Goal: Find specific page/section: Locate a particular part of the current website

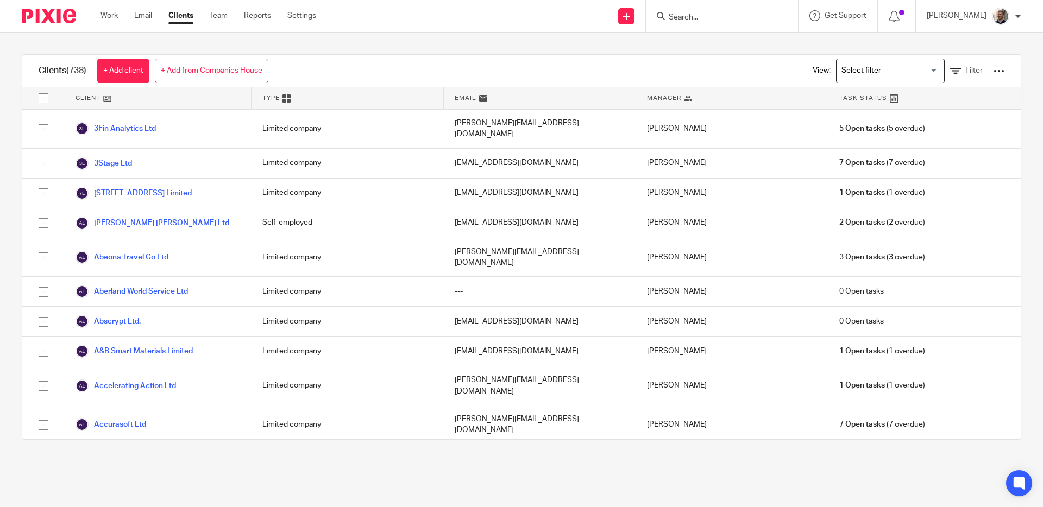
click at [715, 16] on input "Search" at bounding box center [716, 18] width 98 height 10
type input "progressive wonder"
click at [710, 57] on link at bounding box center [757, 46] width 184 height 25
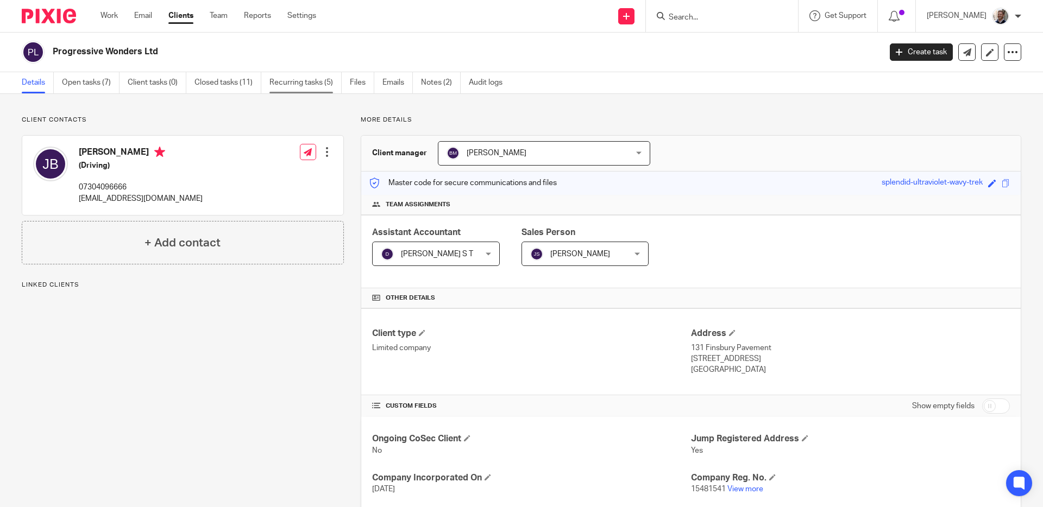
click at [306, 88] on link "Recurring tasks (5)" at bounding box center [305, 82] width 72 height 21
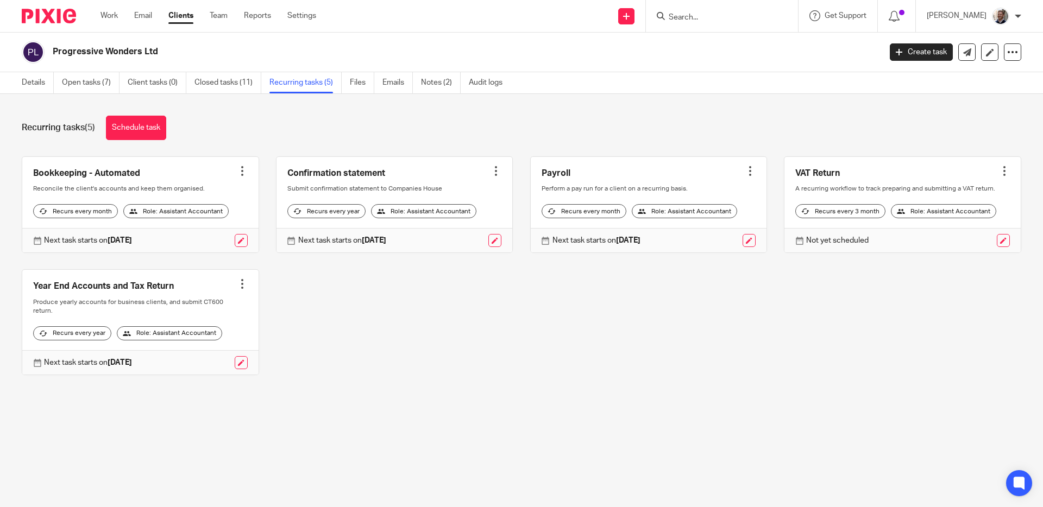
click at [494, 112] on div "Recurring tasks (5) Schedule task Bookkeeping - Automated Create task Clone tem…" at bounding box center [521, 253] width 1043 height 319
drag, startPoint x: 386, startPoint y: 42, endPoint x: 377, endPoint y: 42, distance: 8.7
click at [386, 42] on div "Progressive Wonders Ltd" at bounding box center [448, 52] width 852 height 23
